Goal: Task Accomplishment & Management: Manage account settings

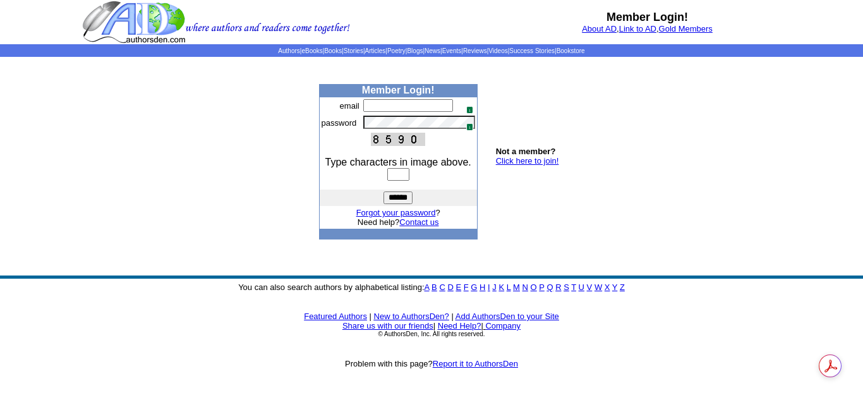
type input "**********"
click at [391, 172] on input "text" at bounding box center [398, 174] width 22 height 13
type input "****"
click at [384, 191] on input "******" at bounding box center [398, 197] width 29 height 13
